Goal: Check status: Check status

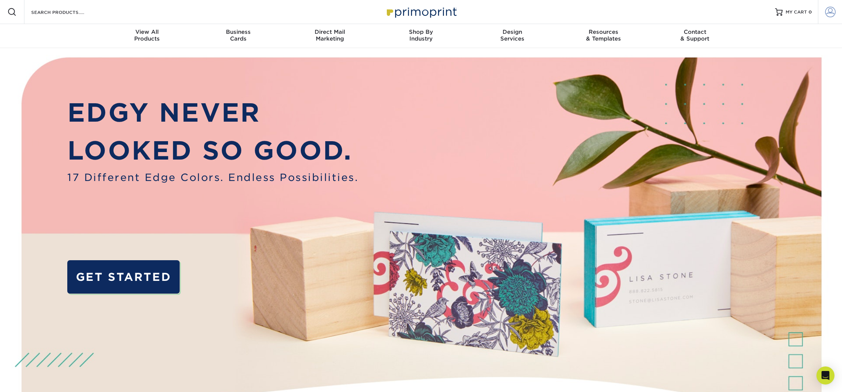
type input "[EMAIL_ADDRESS][DOMAIN_NAME]"
click at [831, 14] on span at bounding box center [830, 12] width 11 height 11
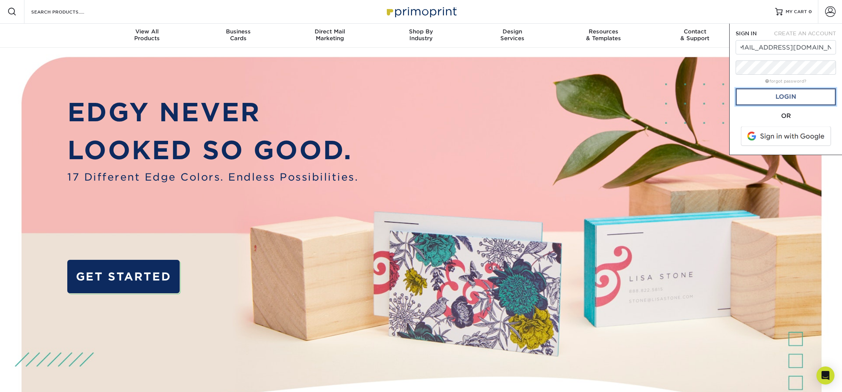
click at [793, 99] on link "Login" at bounding box center [786, 96] width 100 height 17
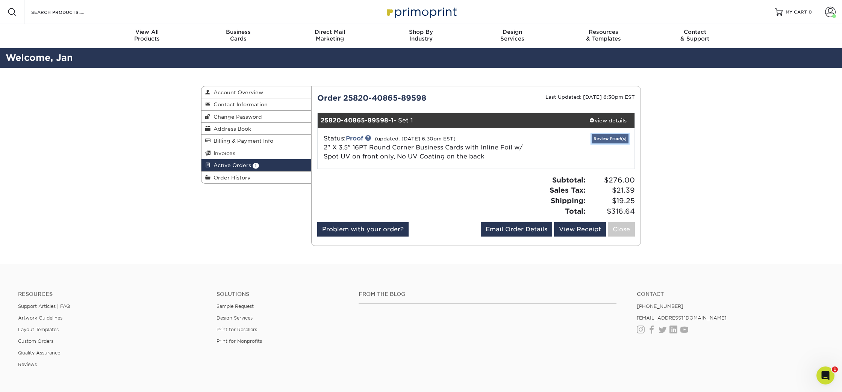
click at [614, 138] on link "Review Proof(s)" at bounding box center [610, 138] width 37 height 9
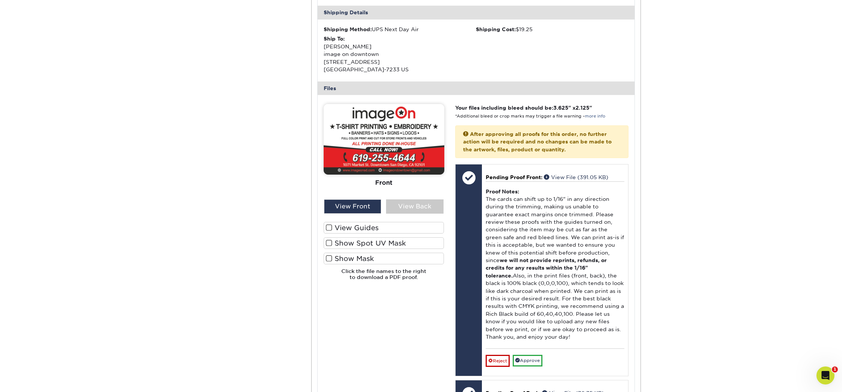
scroll to position [249, 0]
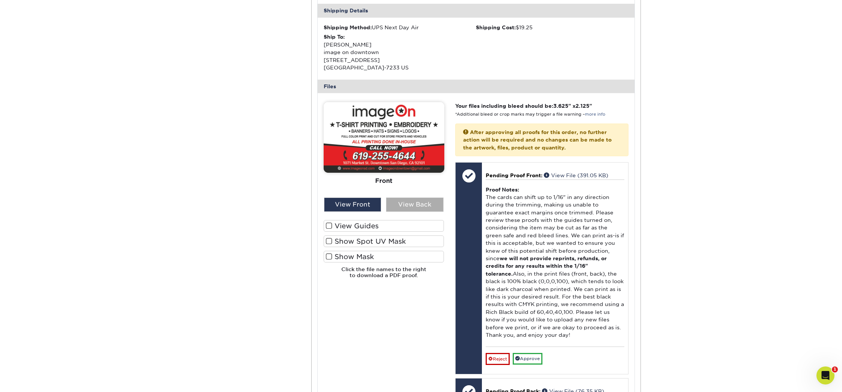
click at [423, 211] on div "View Back" at bounding box center [415, 205] width 58 height 14
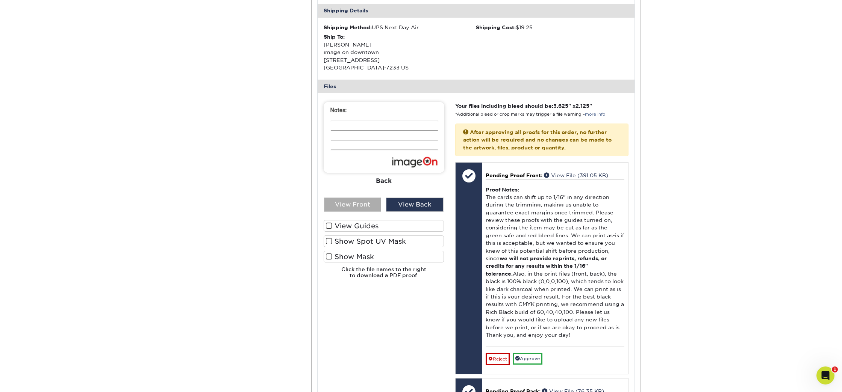
click at [364, 205] on div "View Front" at bounding box center [353, 205] width 58 height 14
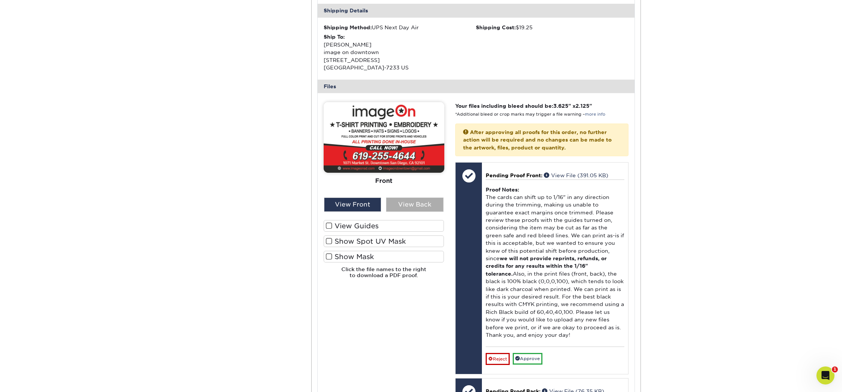
click at [404, 204] on div "View Back" at bounding box center [415, 205] width 58 height 14
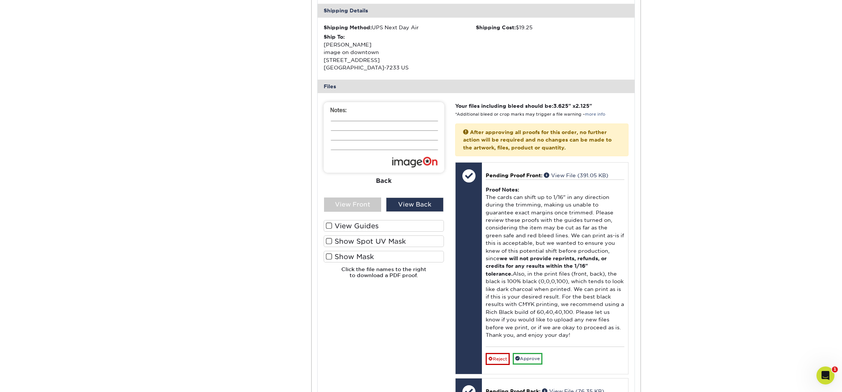
drag, startPoint x: 358, startPoint y: 203, endPoint x: 314, endPoint y: 190, distance: 46.3
click at [357, 203] on div "View Front" at bounding box center [353, 205] width 58 height 14
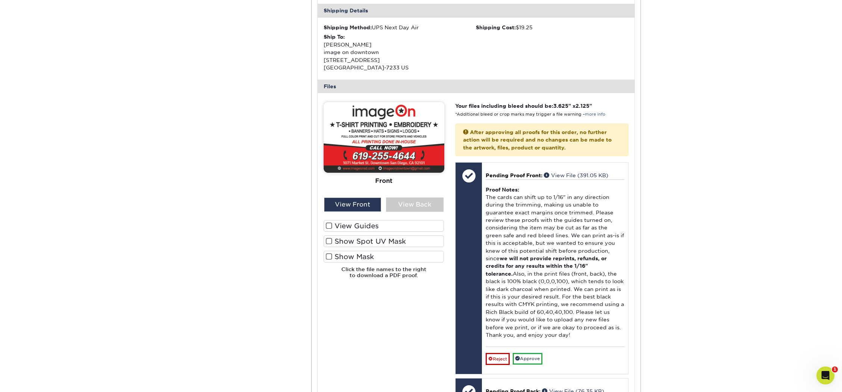
click at [330, 226] on span at bounding box center [329, 226] width 6 height 7
click at [0, 0] on input "View Guides" at bounding box center [0, 0] width 0 height 0
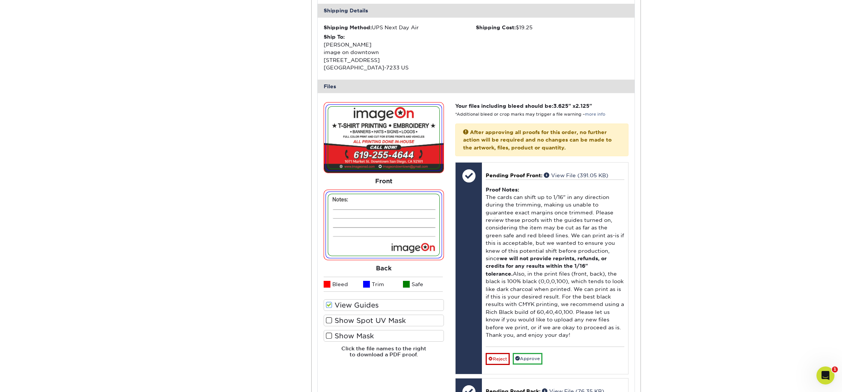
click at [326, 304] on span at bounding box center [329, 305] width 6 height 7
click at [0, 0] on input "View Guides" at bounding box center [0, 0] width 0 height 0
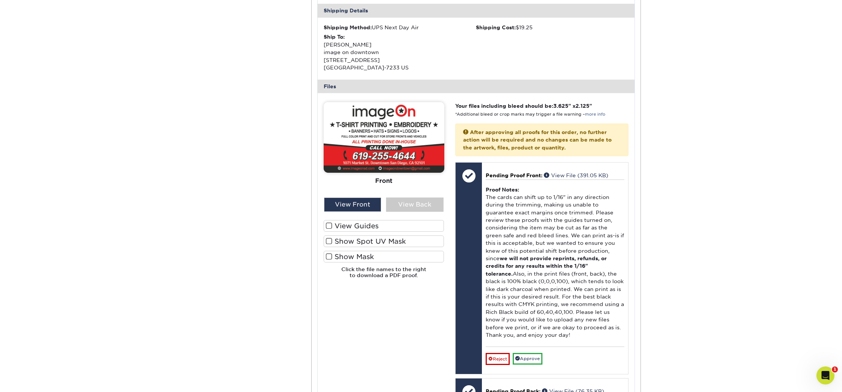
click at [329, 242] on span at bounding box center [329, 241] width 6 height 7
click at [0, 0] on input "Show Spot UV Mask" at bounding box center [0, 0] width 0 height 0
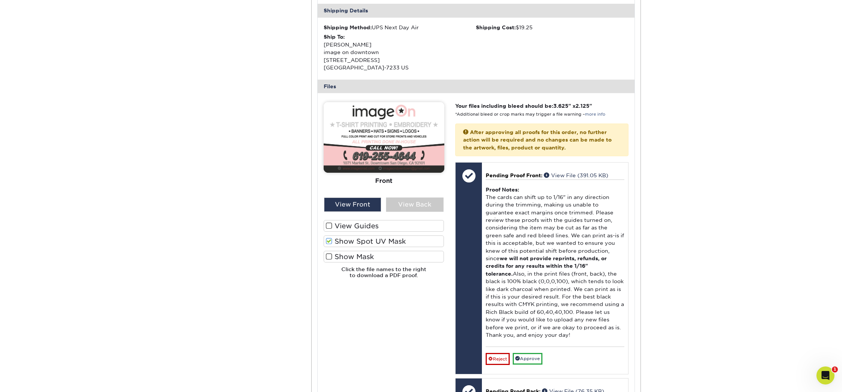
click at [329, 243] on span at bounding box center [329, 241] width 6 height 7
click at [0, 0] on input "Show Spot UV Mask" at bounding box center [0, 0] width 0 height 0
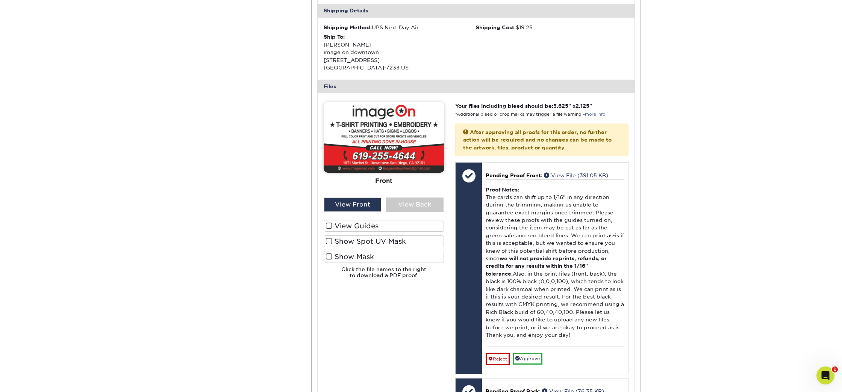
click at [327, 258] on span at bounding box center [329, 256] width 6 height 7
click at [0, 0] on input "Show Mask" at bounding box center [0, 0] width 0 height 0
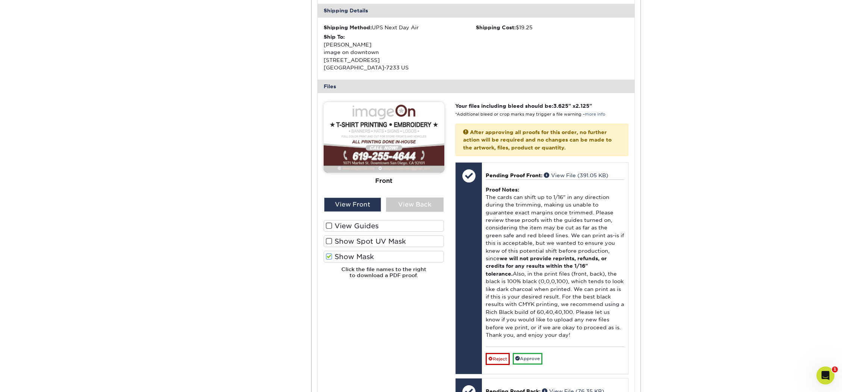
click at [328, 257] on span at bounding box center [329, 256] width 6 height 7
click at [0, 0] on input "Show Mask" at bounding box center [0, 0] width 0 height 0
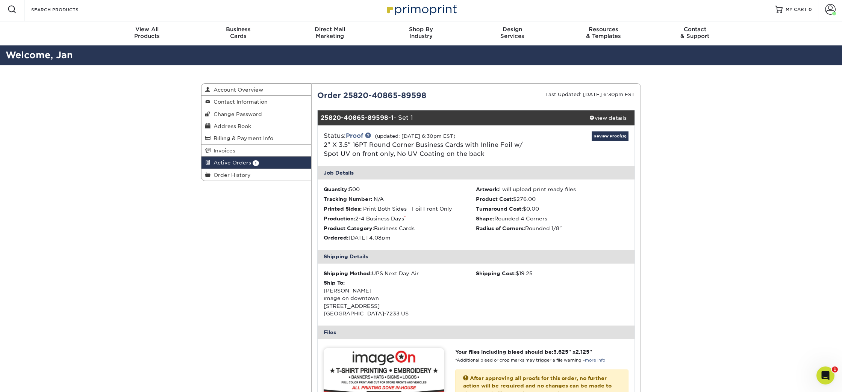
scroll to position [0, 0]
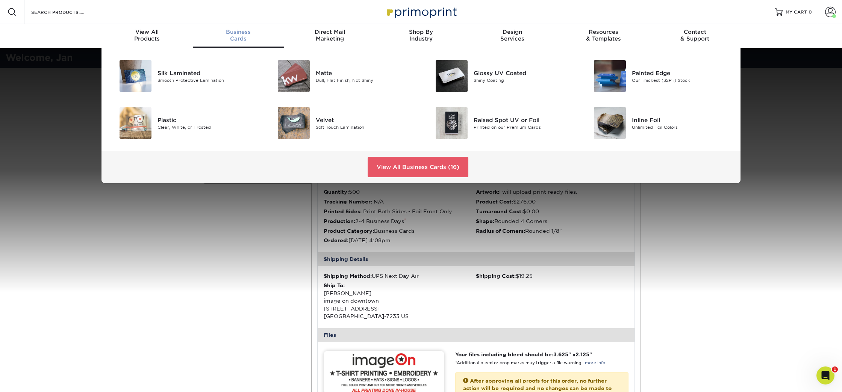
drag, startPoint x: 11, startPoint y: 128, endPoint x: 94, endPoint y: 54, distance: 110.7
click at [20, 124] on div "Silk Laminated Smooth Protective Lamination Matte Dull, Flat Finish, Not Shiny" at bounding box center [421, 115] width 842 height 135
